Goal: Task Accomplishment & Management: Manage account settings

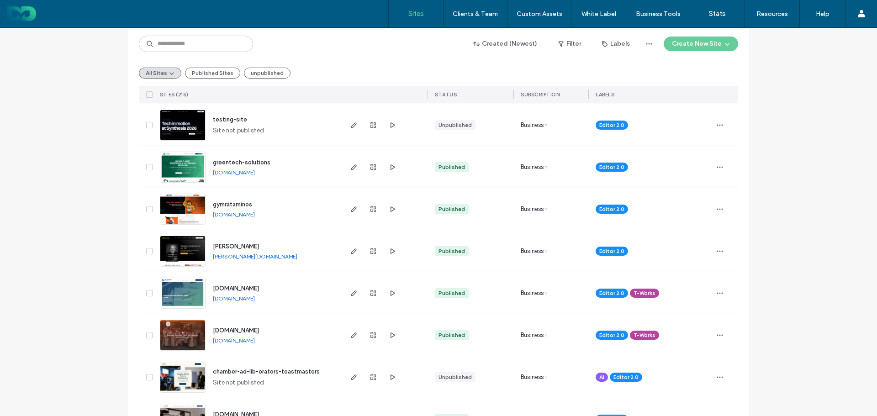
scroll to position [274, 0]
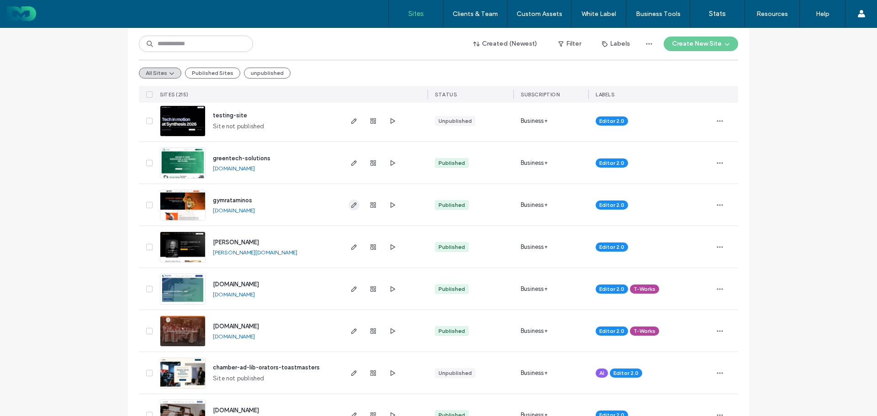
click at [351, 206] on use "button" at bounding box center [353, 204] width 5 height 5
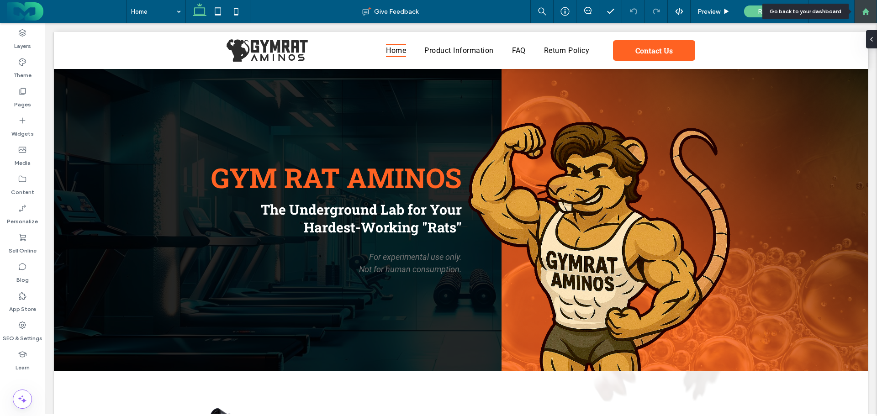
click at [866, 5] on div at bounding box center [865, 11] width 23 height 23
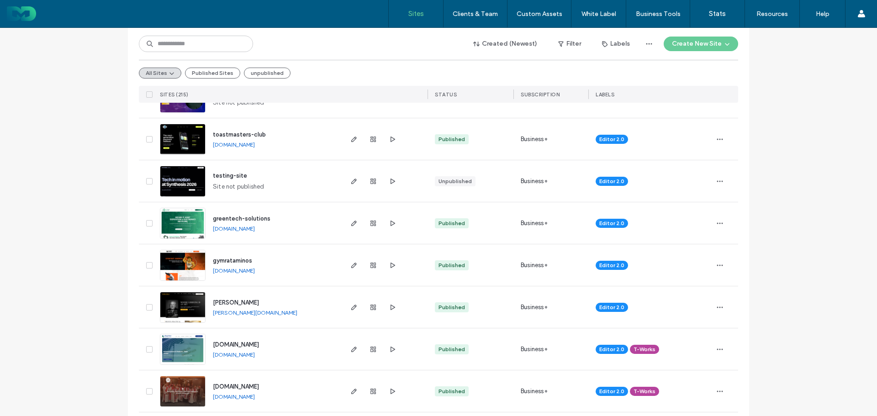
scroll to position [228, 0]
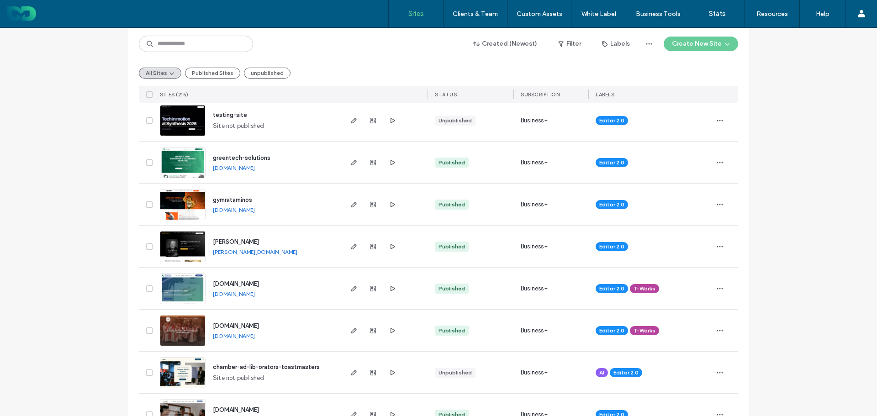
scroll to position [274, 0]
click at [231, 249] on link "[PERSON_NAME][DOMAIN_NAME]" at bounding box center [255, 252] width 84 height 7
click at [227, 167] on link "[DOMAIN_NAME]" at bounding box center [234, 168] width 42 height 7
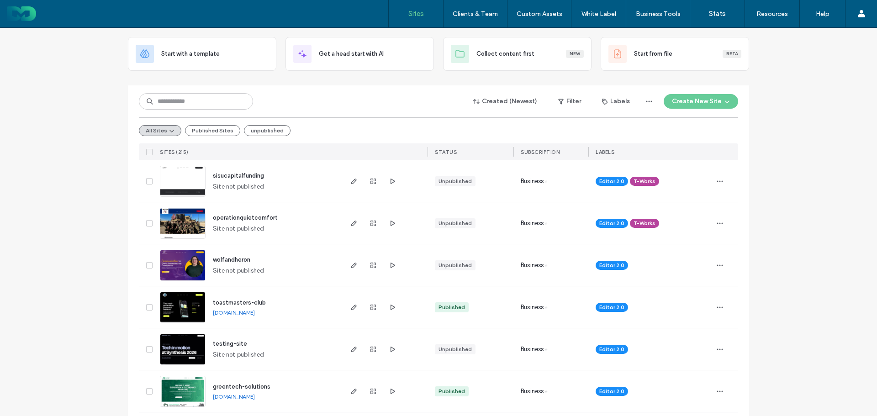
scroll to position [0, 0]
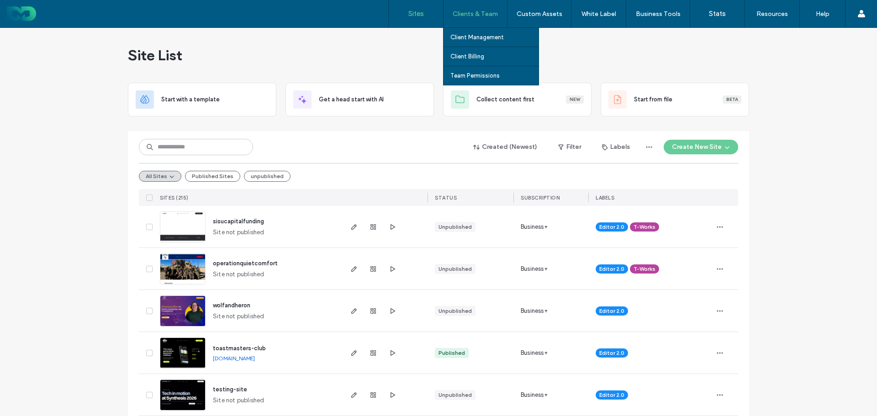
click at [473, 16] on div "Clients & Team" at bounding box center [474, 13] width 63 height 27
click at [475, 12] on label "Clients & Team" at bounding box center [474, 14] width 45 height 8
click at [470, 37] on label "Client Management" at bounding box center [476, 37] width 53 height 7
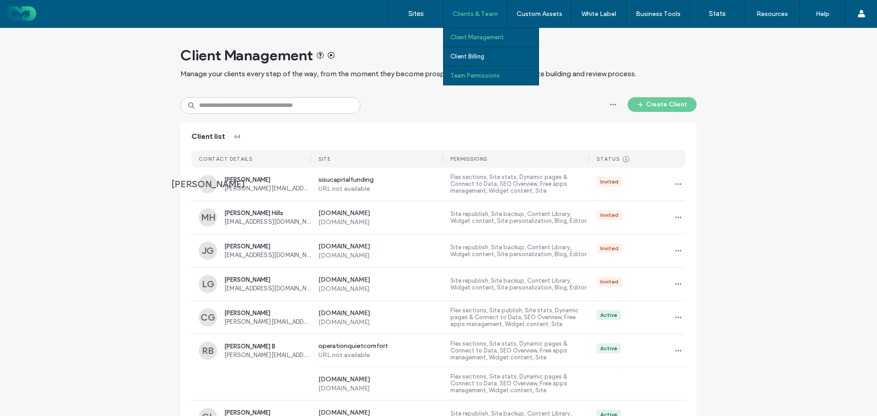
click at [470, 74] on label "Team Permissions" at bounding box center [474, 75] width 49 height 7
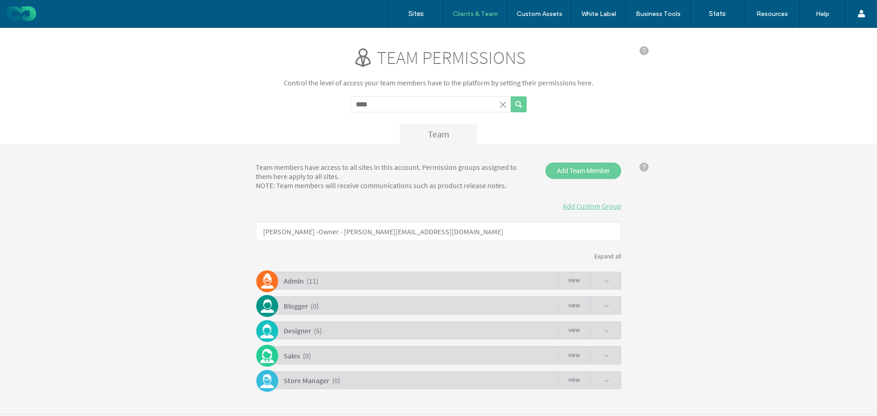
click button "submit"
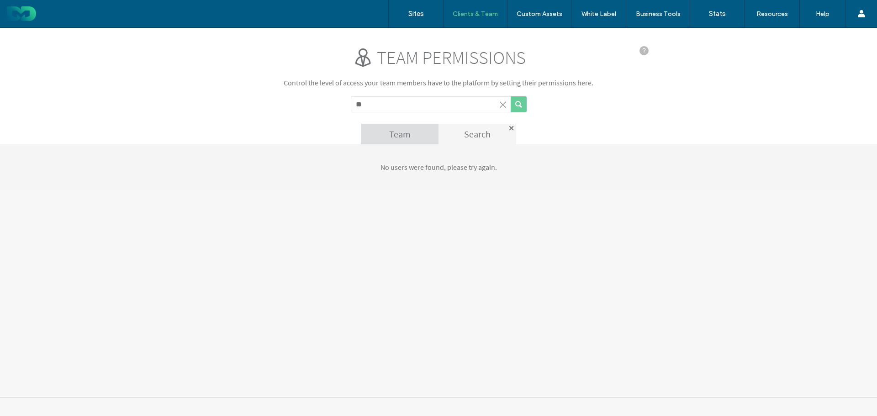
type input "*"
click span
click input "Search term"
click at [511, 126] on div at bounding box center [511, 128] width 5 height 5
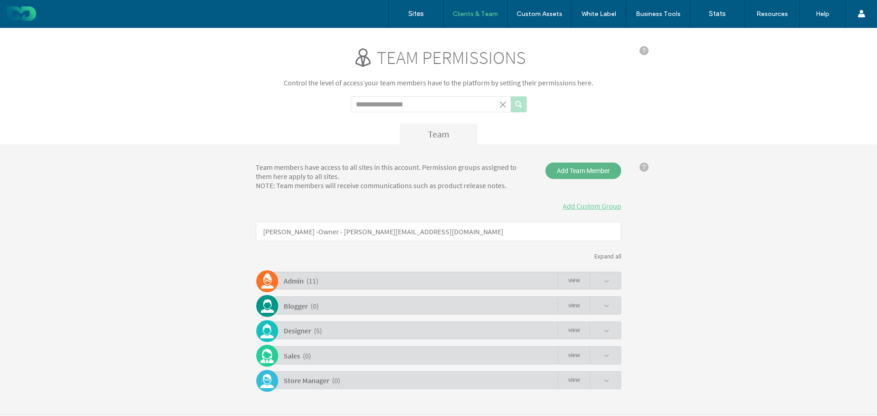
click at [568, 171] on span "Add Team Member" at bounding box center [583, 171] width 76 height 16
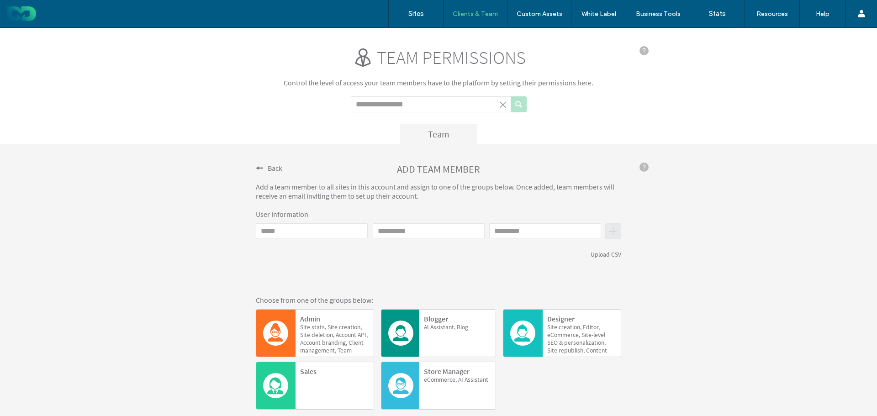
click input "Email"
type input "**********"
type input "****"
type input "*"
type input "*****"
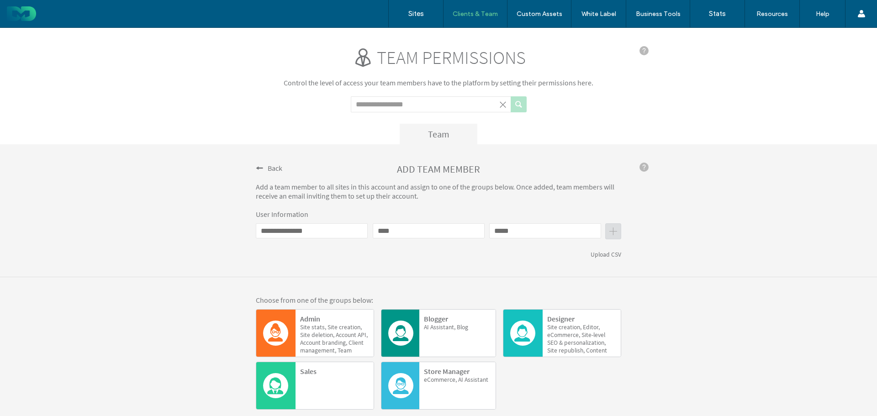
click at [339, 325] on span "stats," at bounding box center [350, 327] width 23 height 8
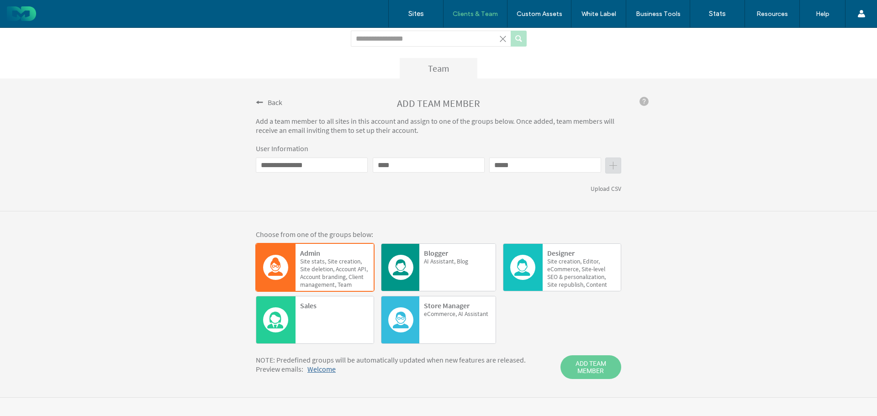
scroll to position [67, 0]
click at [595, 366] on span "ADD TEAM MEMBER" at bounding box center [590, 367] width 61 height 24
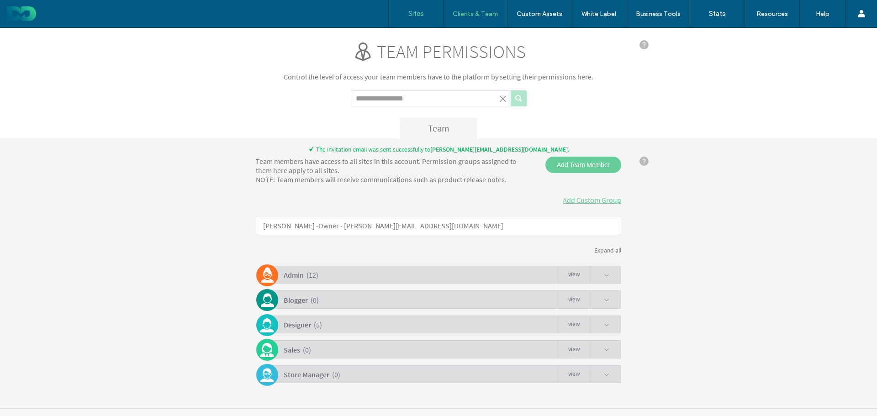
scroll to position [0, 0]
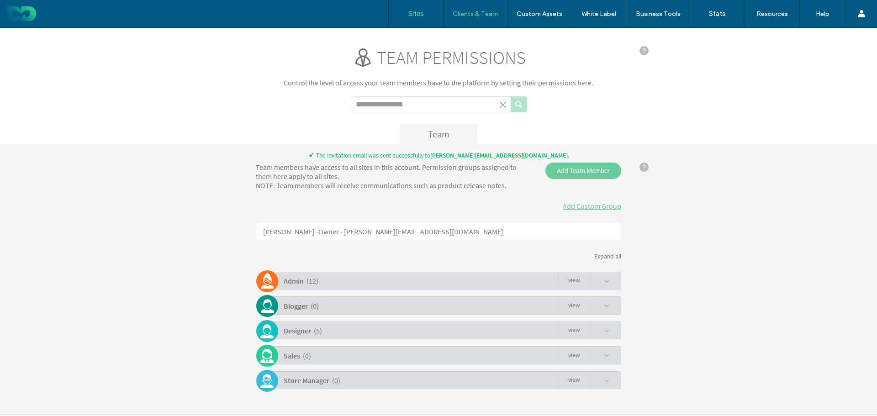
click at [413, 11] on label "Sites" at bounding box center [416, 14] width 16 height 8
